Goal: Transaction & Acquisition: Purchase product/service

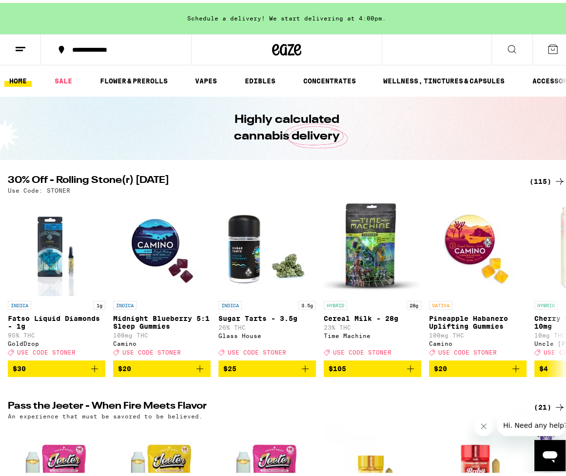
click at [544, 180] on div "(115)" at bounding box center [547, 179] width 36 height 12
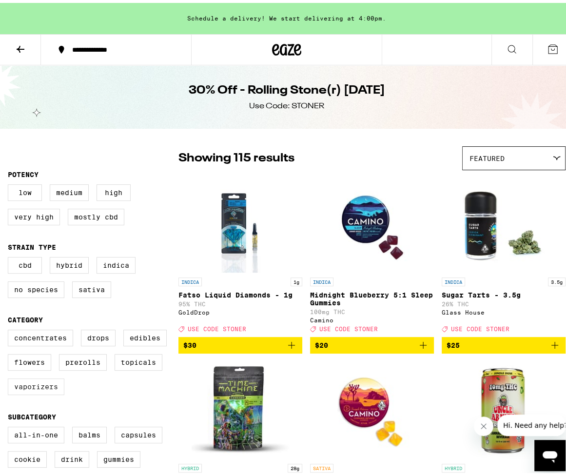
click at [29, 390] on label "Vaporizers" at bounding box center [36, 383] width 57 height 17
click at [10, 329] on input "Vaporizers" at bounding box center [10, 328] width 0 height 0
checkbox input "true"
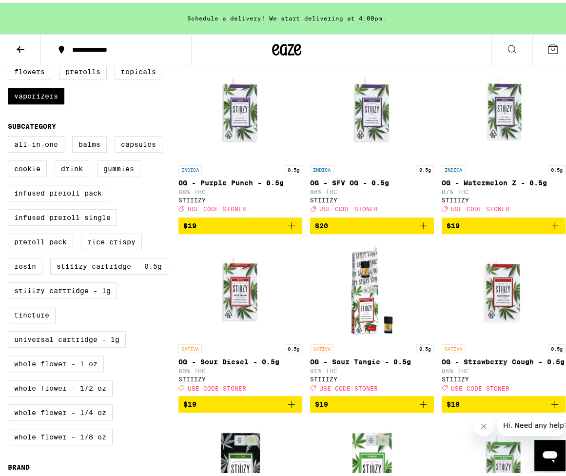
scroll to position [293, 0]
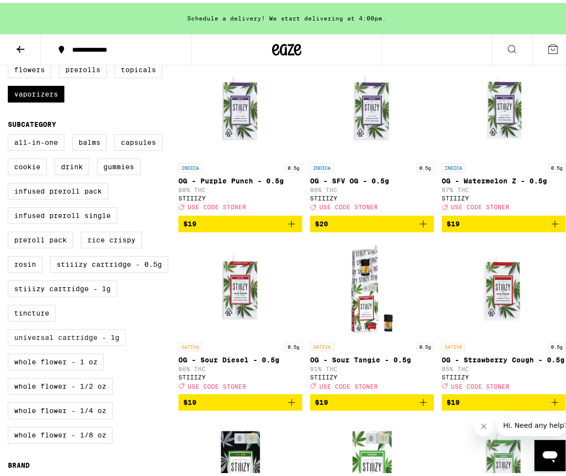
click at [67, 343] on label "Universal Cartridge - 1g" at bounding box center [67, 334] width 118 height 17
click at [10, 133] on input "Universal Cartridge - 1g" at bounding box center [10, 133] width 0 height 0
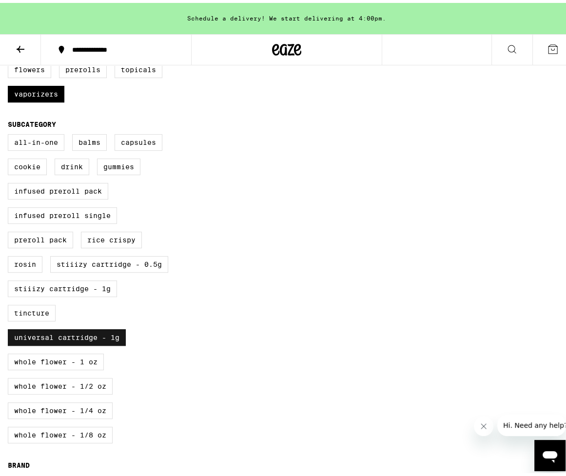
click at [65, 343] on label "Universal Cartridge - 1g" at bounding box center [67, 334] width 118 height 17
click at [10, 133] on input "Universal Cartridge - 1g" at bounding box center [10, 133] width 0 height 0
checkbox input "false"
